Goal: Complete application form: Complete application form

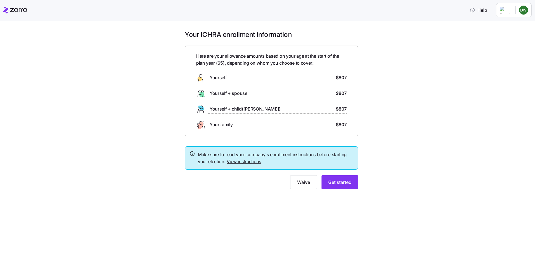
click at [219, 77] on span "Yourself" at bounding box center [218, 77] width 17 height 7
click at [244, 160] on link "View instructions" at bounding box center [244, 162] width 34 height 6
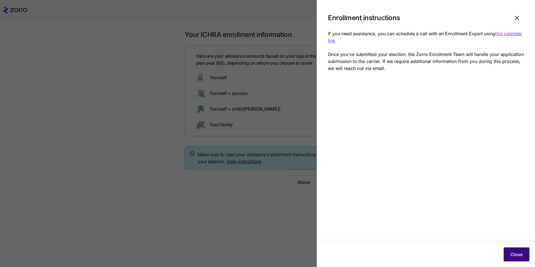
click at [515, 255] on span "Close" at bounding box center [517, 254] width 12 height 7
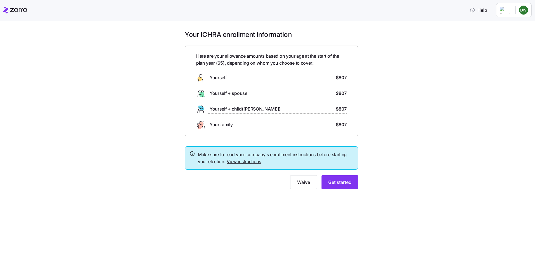
click at [238, 160] on link "View instructions" at bounding box center [244, 162] width 34 height 6
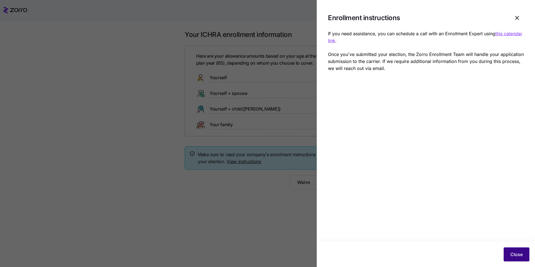
click at [514, 256] on span "Close" at bounding box center [517, 254] width 12 height 7
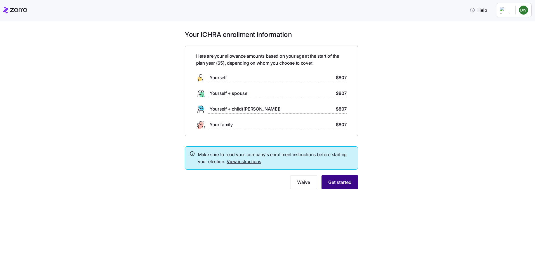
click at [344, 184] on span "Get started" at bounding box center [339, 182] width 23 height 7
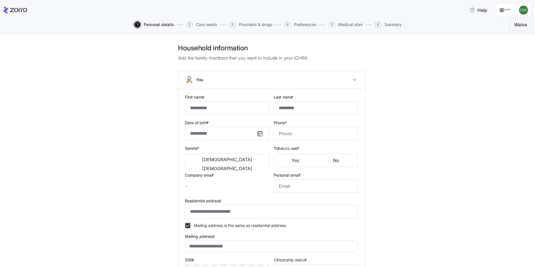
type input "*******"
type input "*****"
type input "[EMAIL_ADDRESS][DOMAIN_NAME]"
type input "**********"
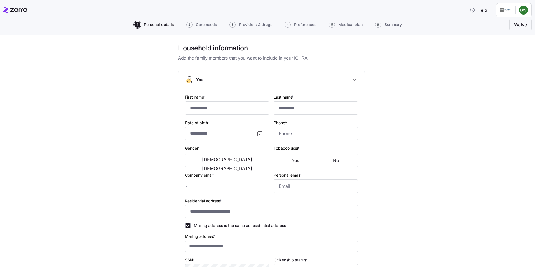
checkbox input "true"
type input "**********"
type input "[PHONE_NUMBER]"
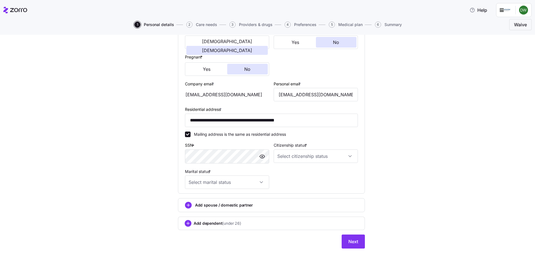
scroll to position [120, 0]
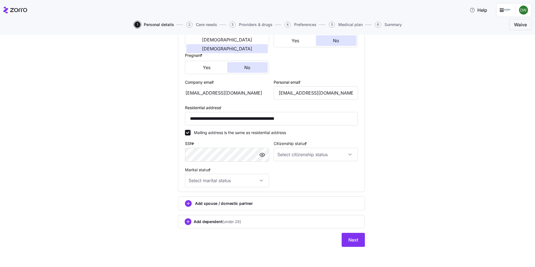
click at [457, 164] on div "**********" at bounding box center [272, 89] width 512 height 330
click at [260, 181] on input "Marital status *" at bounding box center [227, 180] width 84 height 13
click at [201, 199] on span "Single" at bounding box center [195, 198] width 11 height 6
type input "Single"
click at [349, 155] on input "Citizenship status *" at bounding box center [316, 154] width 84 height 13
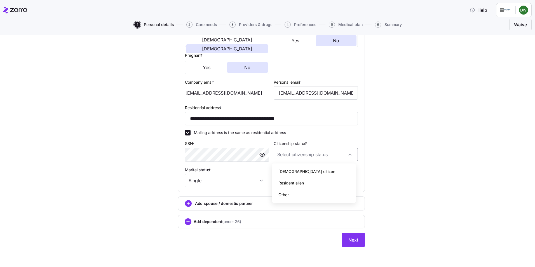
click at [289, 172] on span "[DEMOGRAPHIC_DATA] citizen" at bounding box center [307, 172] width 57 height 6
type input "[DEMOGRAPHIC_DATA] citizen"
click at [349, 239] on span "Next" at bounding box center [354, 240] width 10 height 7
click at [349, 242] on span "Next" at bounding box center [354, 240] width 10 height 7
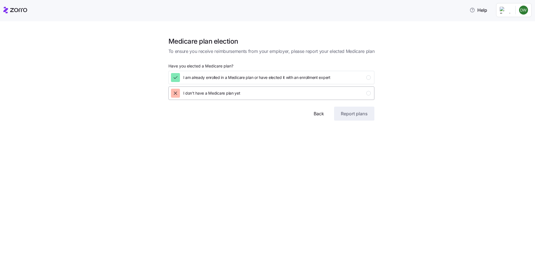
click at [176, 92] on icon "button" at bounding box center [176, 93] width 6 height 6
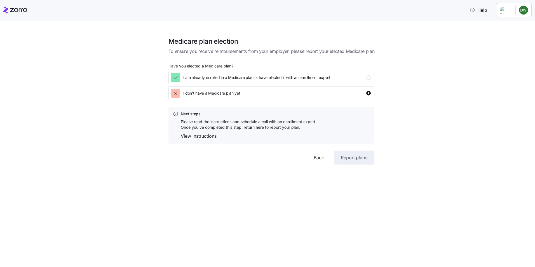
click at [435, 156] on div "Medicare plan election To ensure you receive reimbursements from your employer,…" at bounding box center [272, 97] width 512 height 134
click at [320, 158] on span "Back" at bounding box center [319, 157] width 10 height 7
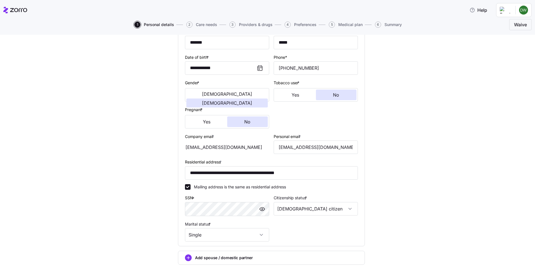
scroll to position [120, 0]
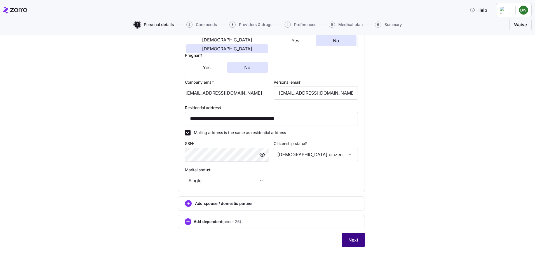
click at [350, 241] on span "Next" at bounding box center [354, 240] width 10 height 7
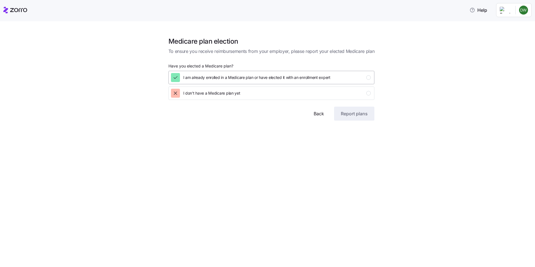
click at [178, 77] on icon "button" at bounding box center [176, 78] width 6 height 6
click at [367, 76] on div "button" at bounding box center [369, 77] width 4 height 4
click at [177, 93] on icon "button" at bounding box center [176, 93] width 6 height 6
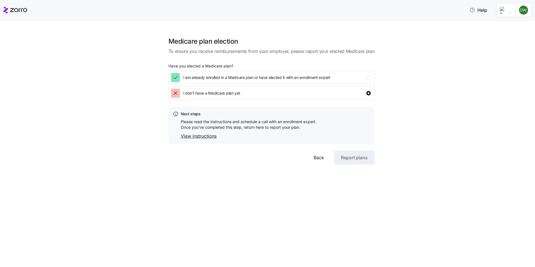
click at [202, 136] on link "View instructions" at bounding box center [249, 136] width 136 height 7
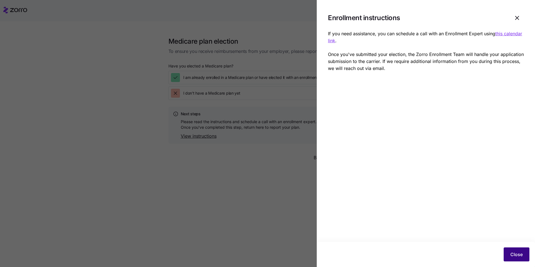
click at [514, 255] on span "Close" at bounding box center [517, 254] width 12 height 7
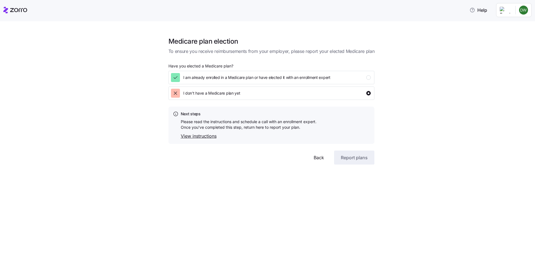
click at [317, 157] on span "Back" at bounding box center [319, 157] width 10 height 7
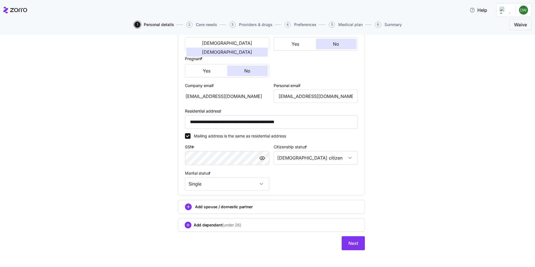
scroll to position [120, 0]
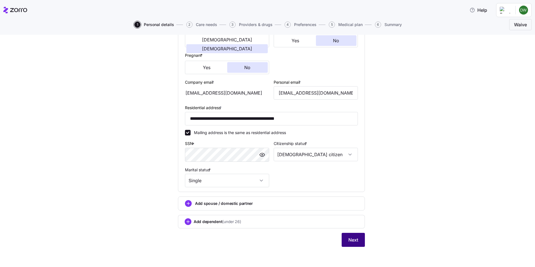
click at [349, 239] on span "Next" at bounding box center [354, 240] width 10 height 7
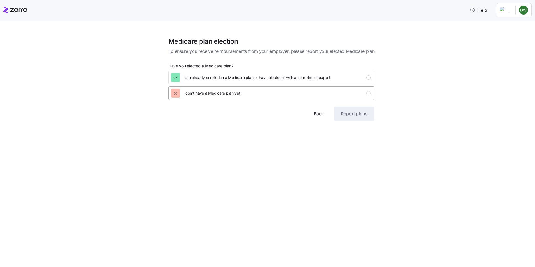
click at [369, 93] on div "button" at bounding box center [369, 93] width 4 height 4
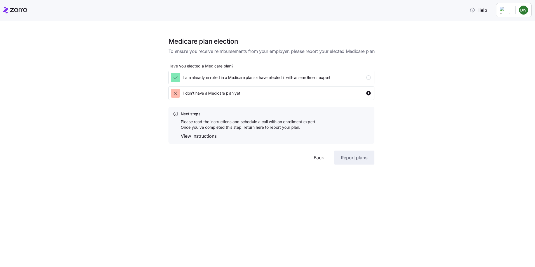
click at [318, 157] on span "Back" at bounding box center [319, 157] width 10 height 7
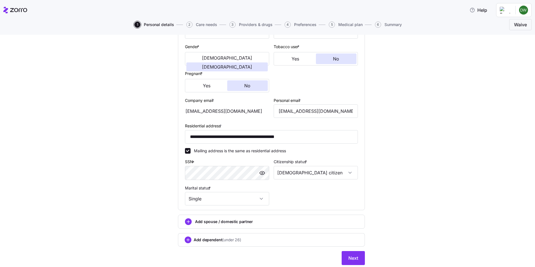
scroll to position [120, 0]
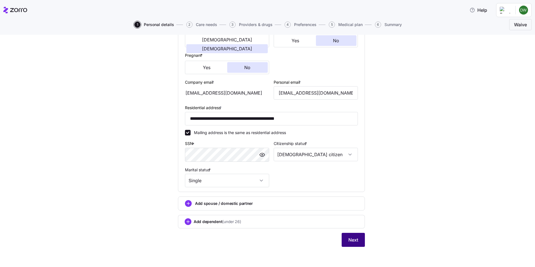
click at [351, 237] on span "Next" at bounding box center [354, 240] width 10 height 7
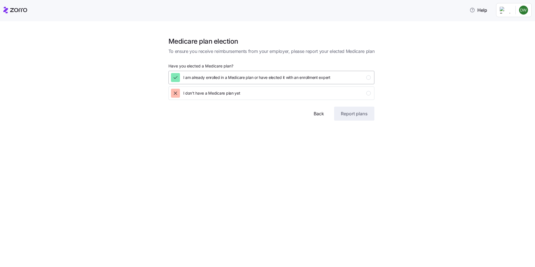
click at [177, 76] on icon "button" at bounding box center [176, 77] width 4 height 2
click at [369, 78] on div "button" at bounding box center [369, 77] width 4 height 4
click at [174, 76] on icon "button" at bounding box center [176, 78] width 6 height 6
click at [370, 76] on div "button" at bounding box center [369, 77] width 4 height 4
click at [369, 92] on div "button" at bounding box center [369, 93] width 4 height 4
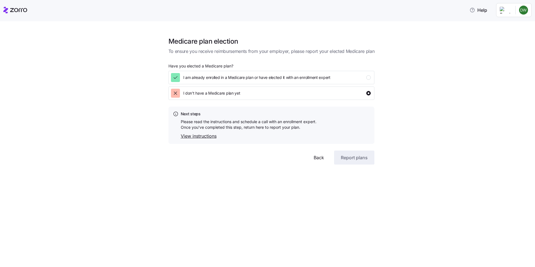
click at [211, 135] on link "View instructions" at bounding box center [249, 136] width 136 height 7
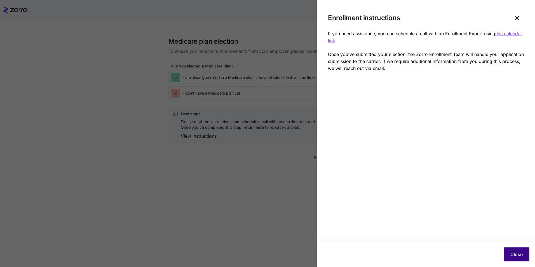
click at [508, 254] on button "Close" at bounding box center [517, 255] width 26 height 14
